Goal: Information Seeking & Learning: Understand process/instructions

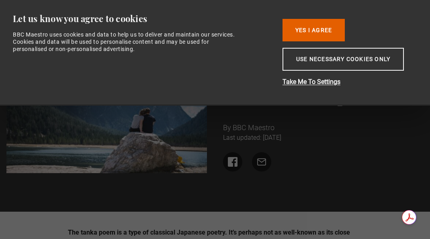
click at [243, 82] on div "Let us know you agree to cookies BBC Maestro uses cookies and data to help us t…" at bounding box center [145, 53] width 264 height 80
click at [324, 61] on button "Use necessary cookies only" at bounding box center [343, 59] width 121 height 23
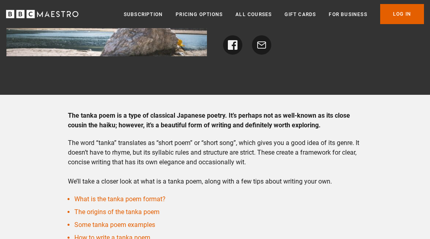
scroll to position [117, 0]
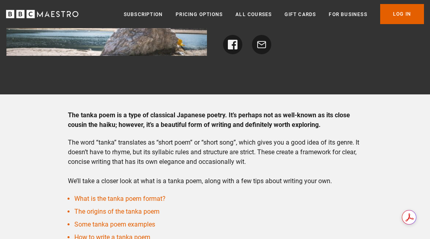
click at [76, 139] on p "The word “tanka” translates as “short poem” or “short song”, which gives you a …" at bounding box center [215, 162] width 295 height 48
drag, startPoint x: 70, startPoint y: 141, endPoint x: 259, endPoint y: 159, distance: 190.2
click at [259, 159] on p "The word “tanka” translates as “short poem” or “short song”, which gives you a …" at bounding box center [215, 162] width 295 height 48
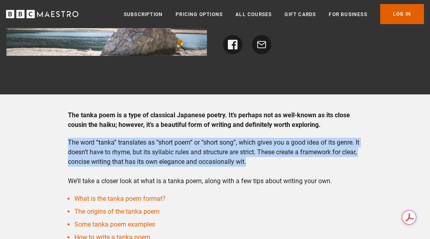
drag, startPoint x: 247, startPoint y: 162, endPoint x: 59, endPoint y: 140, distance: 189.0
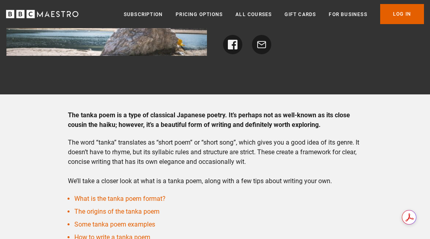
click at [143, 152] on p "The word “tanka” translates as “short poem” or “short song”, which gives you a …" at bounding box center [215, 162] width 295 height 48
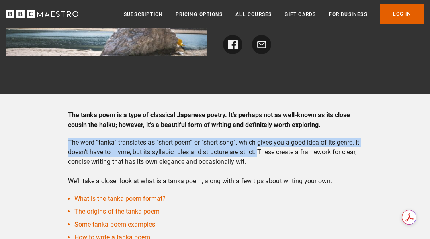
drag, startPoint x: 259, startPoint y: 153, endPoint x: 38, endPoint y: 144, distance: 221.3
copy p "The word “tanka” translates as “short poem” or “short song”, which gives you a …"
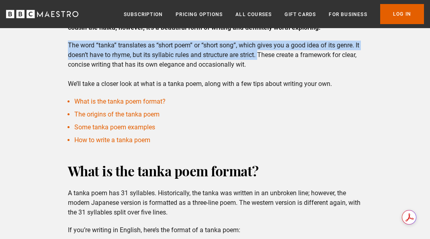
scroll to position [216, 0]
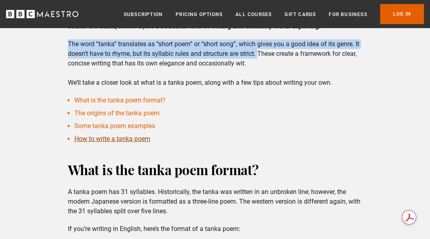
click at [114, 141] on link "How to write a tanka poem" at bounding box center [112, 139] width 76 height 8
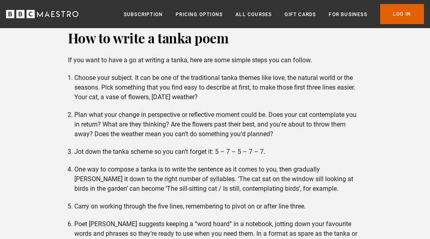
scroll to position [1380, 0]
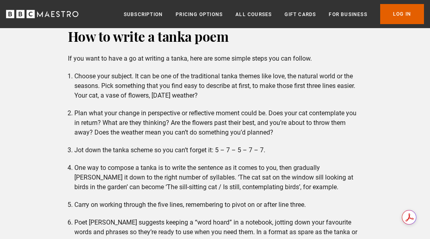
click at [109, 100] on li "Choose your subject. It can be one of the traditional tanka themes like love, t…" at bounding box center [218, 86] width 288 height 29
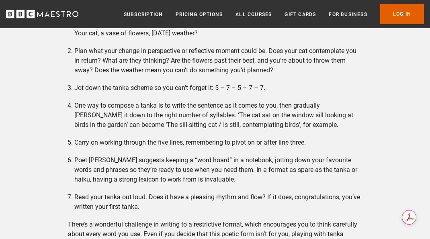
scroll to position [1451, 0]
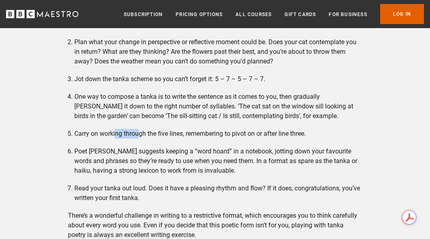
drag, startPoint x: 116, startPoint y: 144, endPoint x: 140, endPoint y: 144, distance: 24.5
click at [140, 139] on li "Carry on working through the five lines, remembering to pivot on or after line …" at bounding box center [218, 134] width 288 height 10
click at [208, 139] on li "Carry on working through the five lines, remembering to pivot on or after line …" at bounding box center [218, 134] width 288 height 10
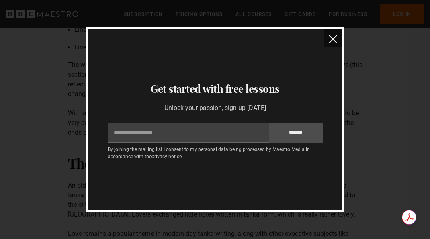
scroll to position [447, 0]
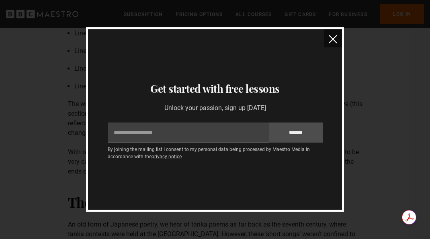
click at [334, 45] on button "close" at bounding box center [333, 38] width 18 height 18
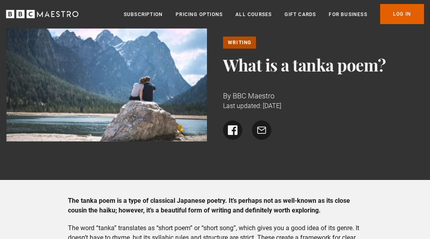
scroll to position [0, 0]
